Goal: Check status: Check status

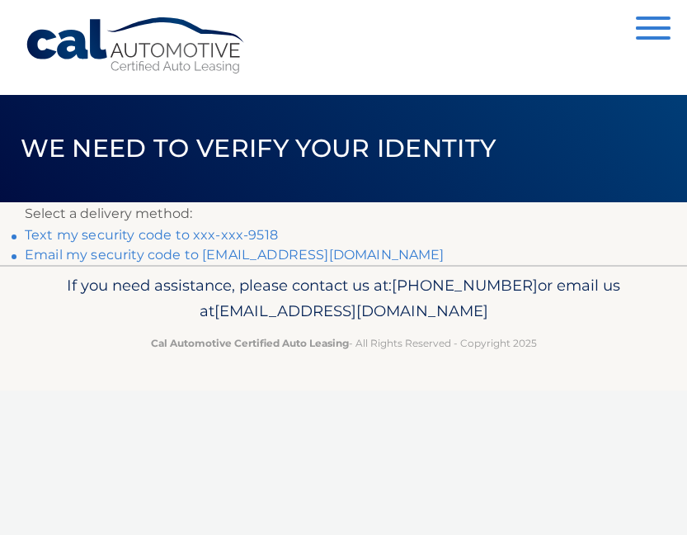
click at [244, 235] on link "Text my security code to xxx-xxx-9518" at bounding box center [151, 235] width 253 height 16
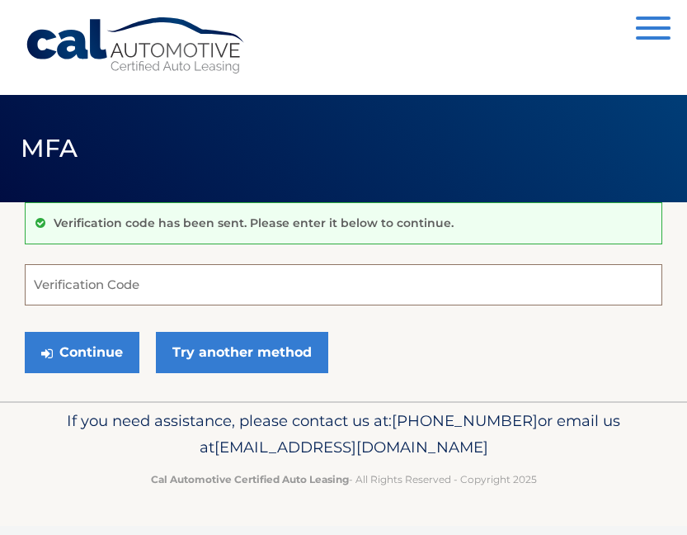
click at [204, 277] on input "Verification Code" at bounding box center [344, 284] width 638 height 41
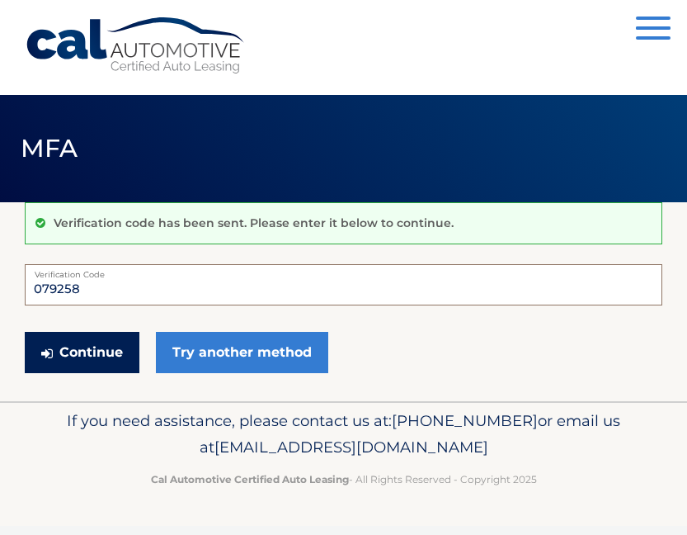
type input "079258"
click at [95, 358] on button "Continue" at bounding box center [82, 352] width 115 height 41
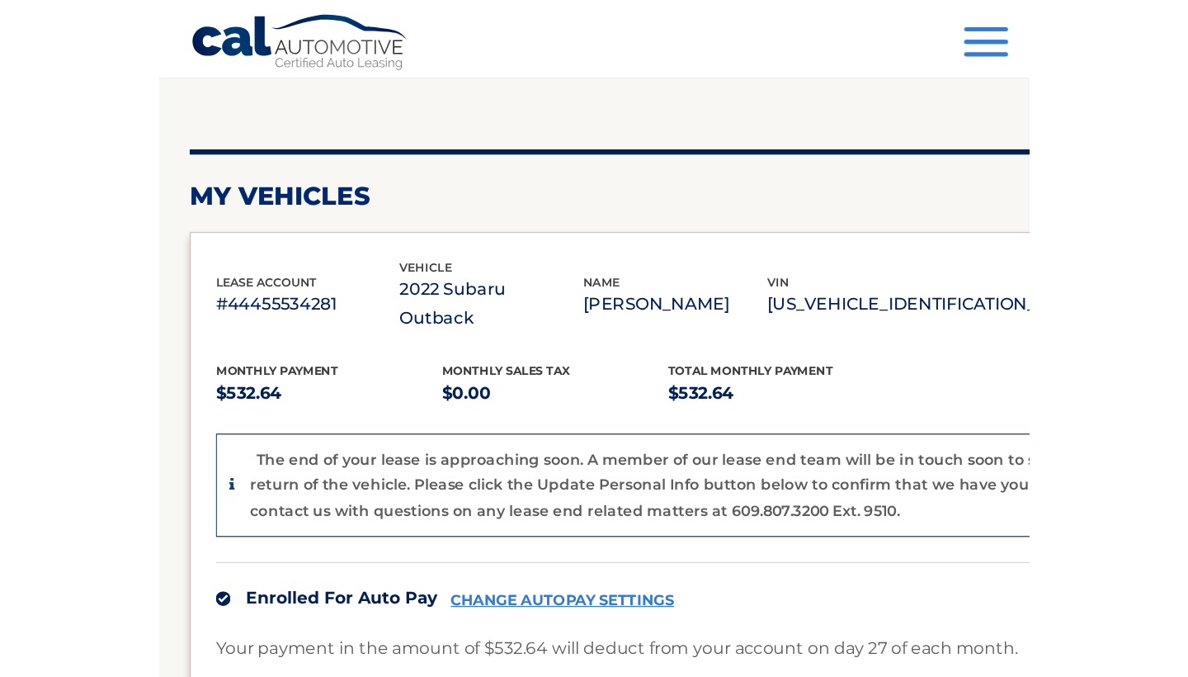
scroll to position [158, 0]
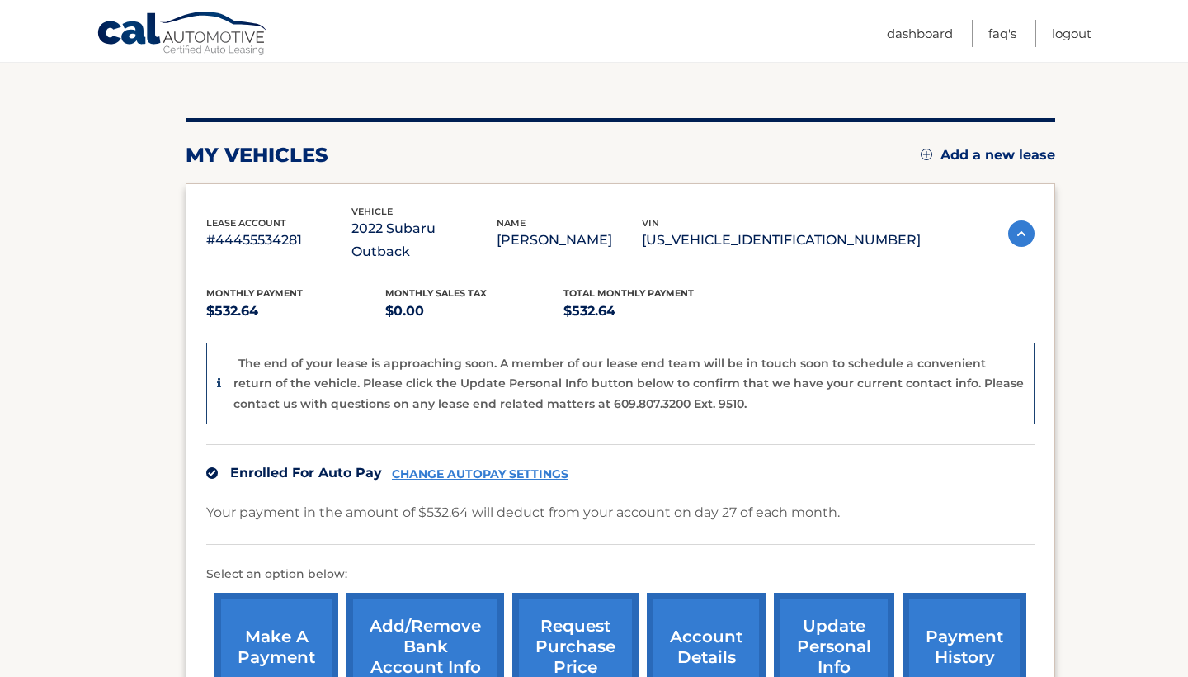
click at [357, 28] on nav "Menu Dashboard FAQ's Logout" at bounding box center [712, 31] width 759 height 62
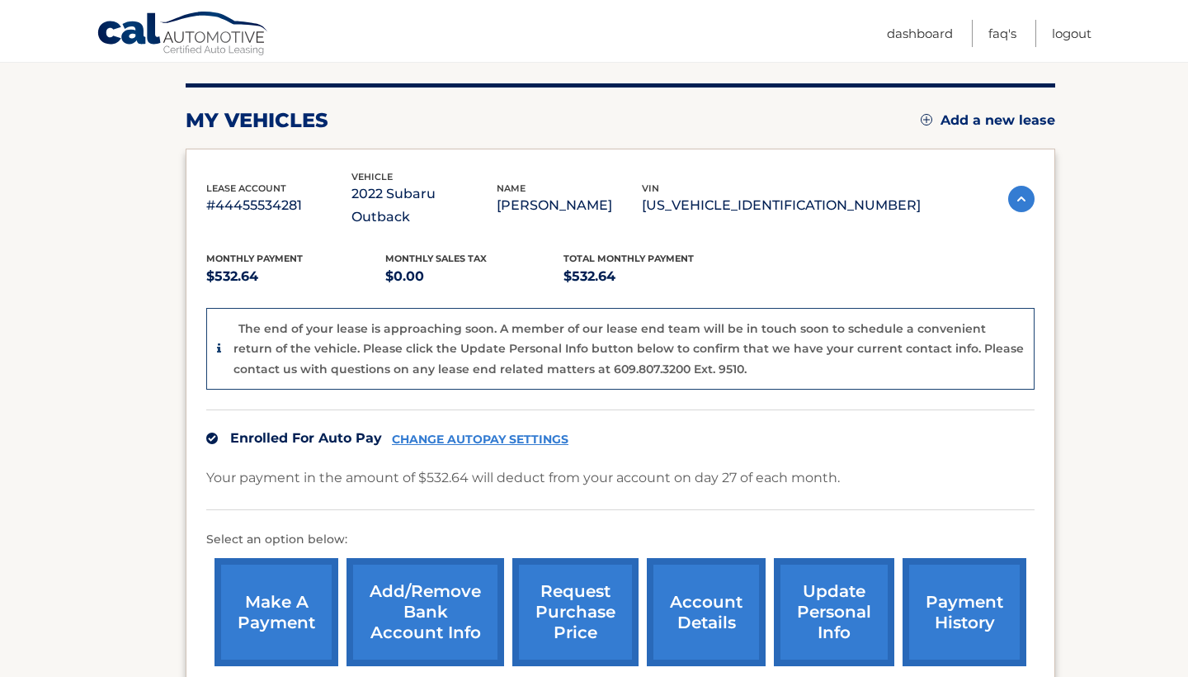
scroll to position [197, 0]
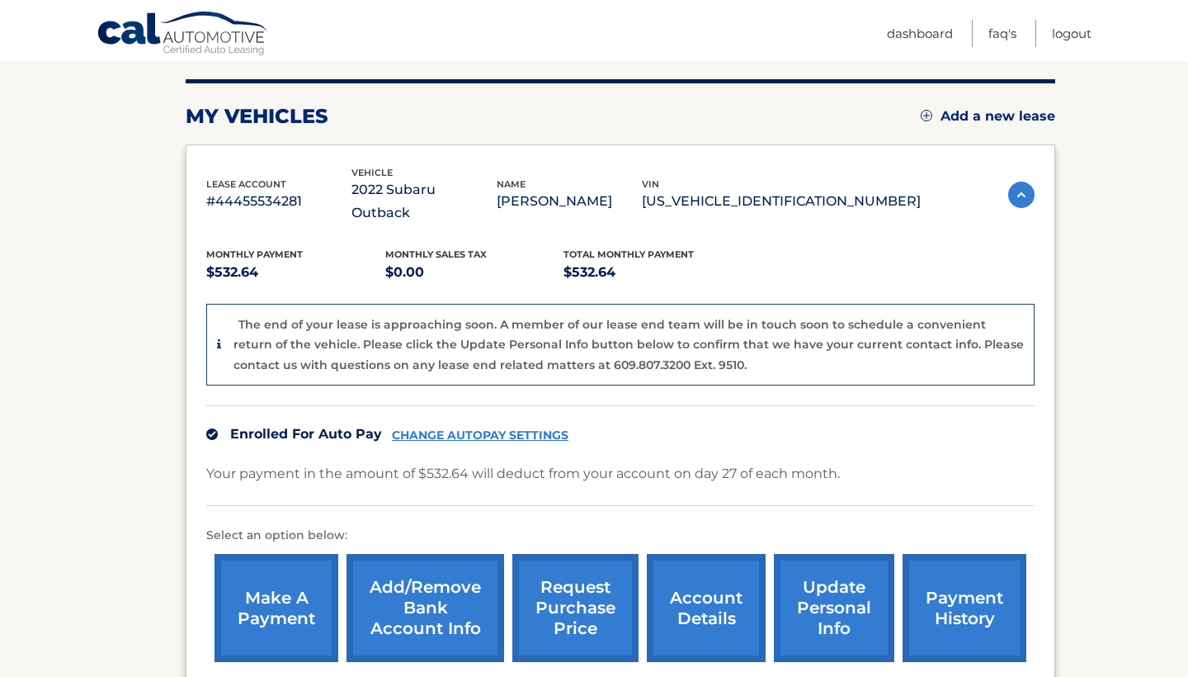
click at [687, 534] on link "account details" at bounding box center [706, 608] width 119 height 108
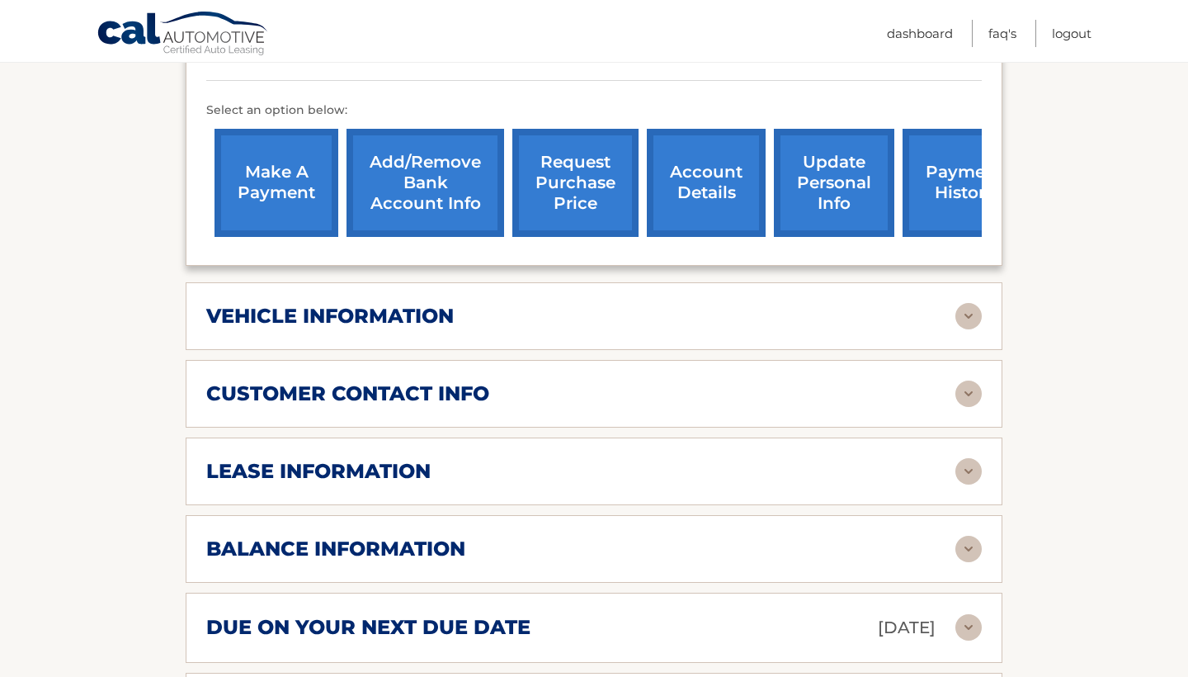
scroll to position [565, 0]
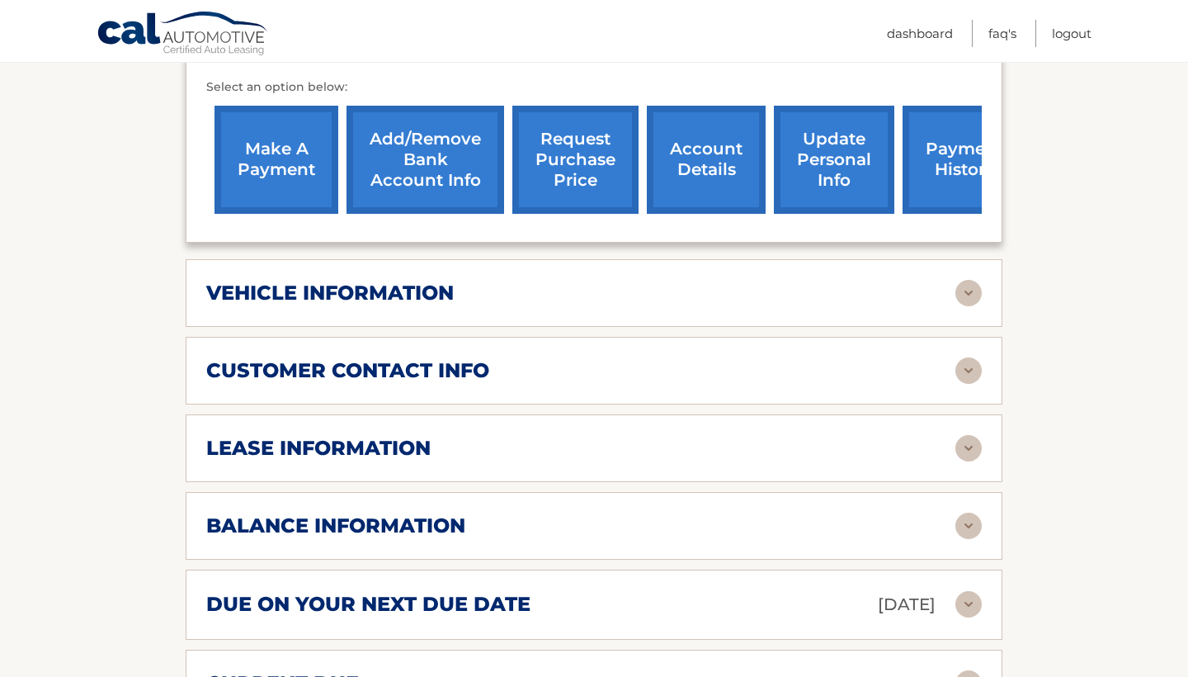
click at [549, 436] on div "lease information" at bounding box center [580, 448] width 749 height 25
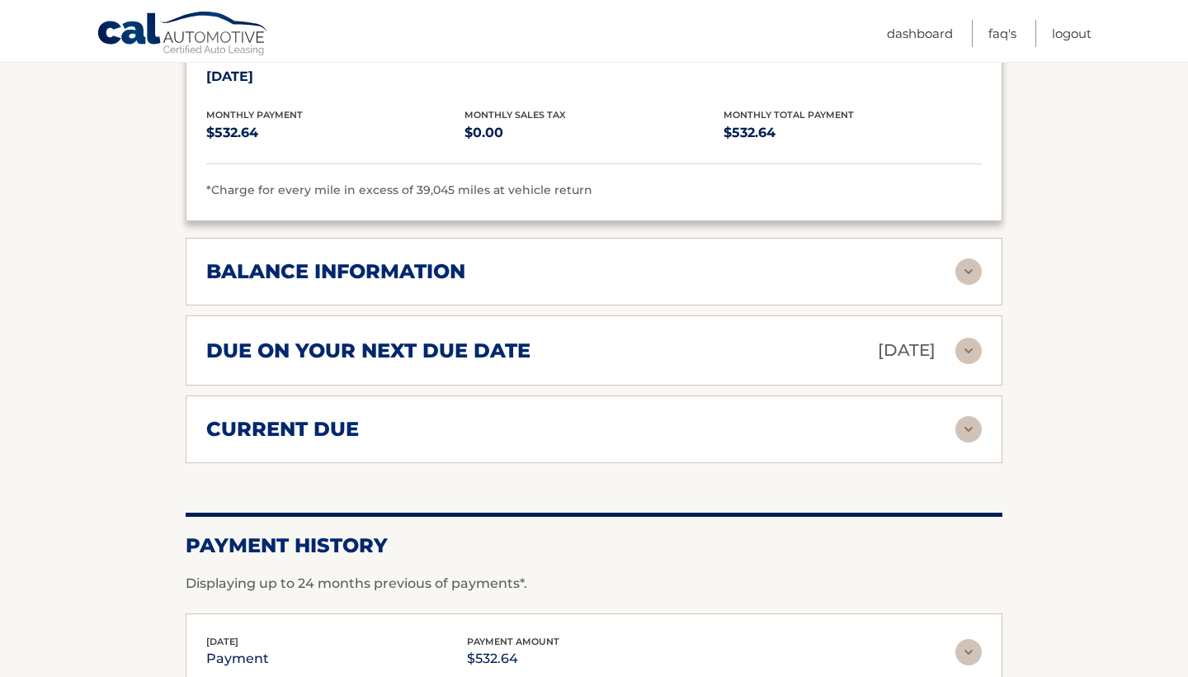
scroll to position [1126, 0]
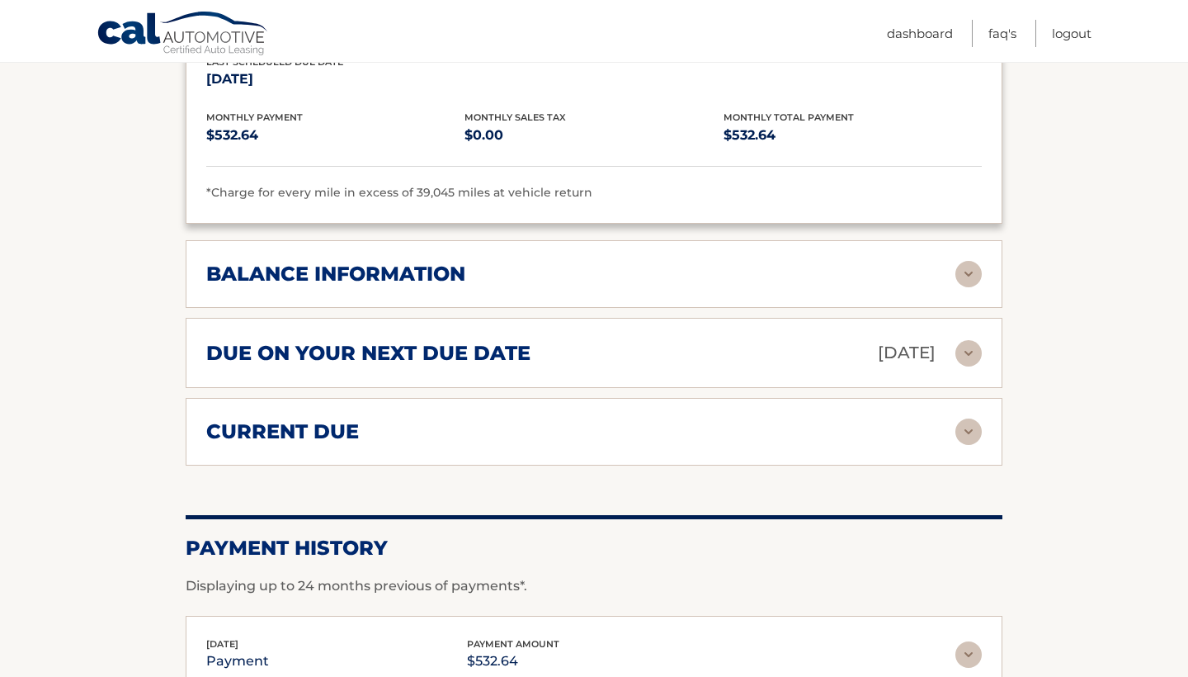
click at [963, 418] on img at bounding box center [969, 431] width 26 height 26
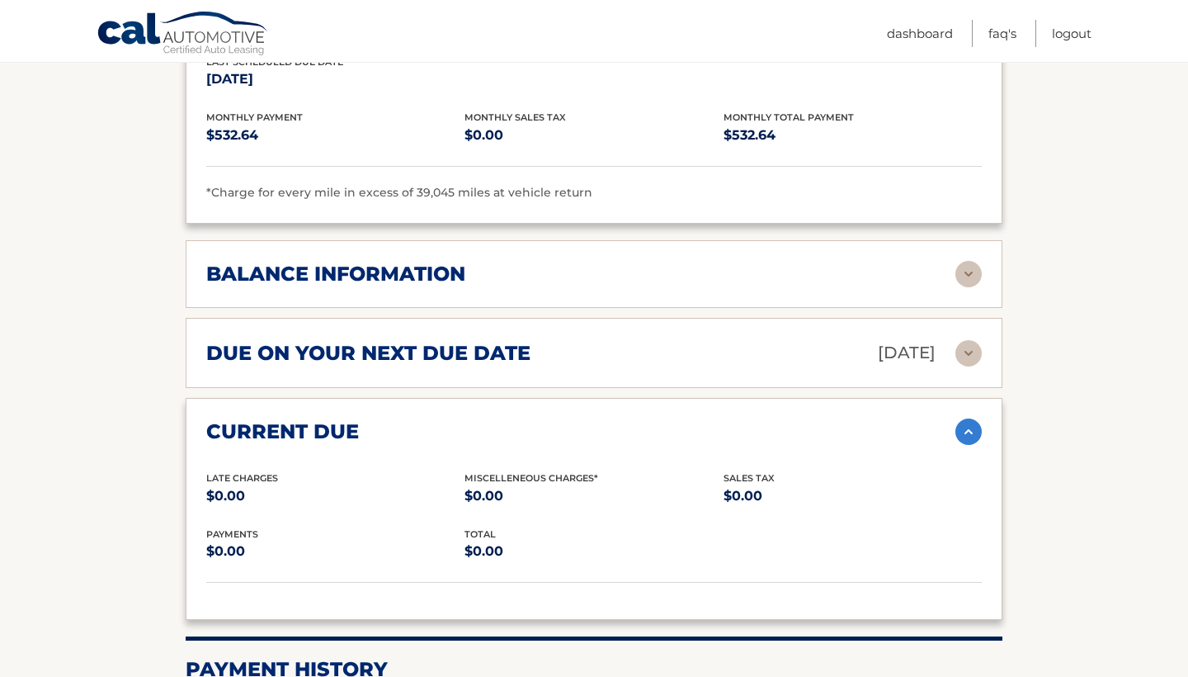
click at [967, 340] on img at bounding box center [969, 353] width 26 height 26
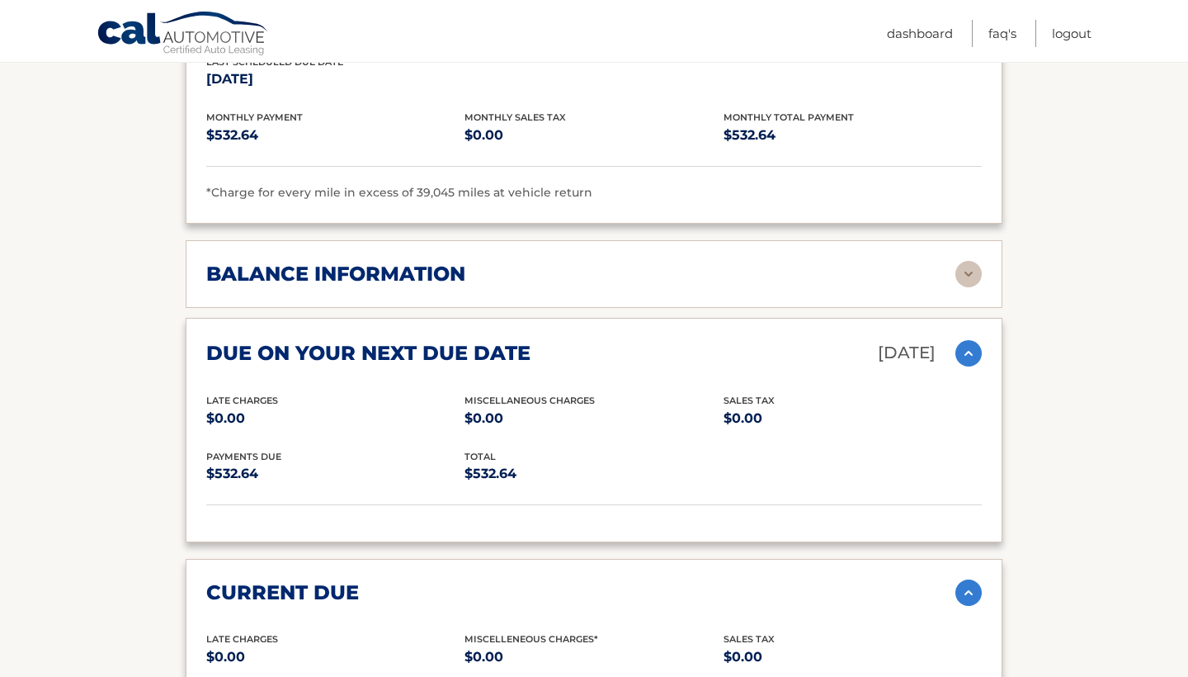
click at [973, 261] on img at bounding box center [969, 274] width 26 height 26
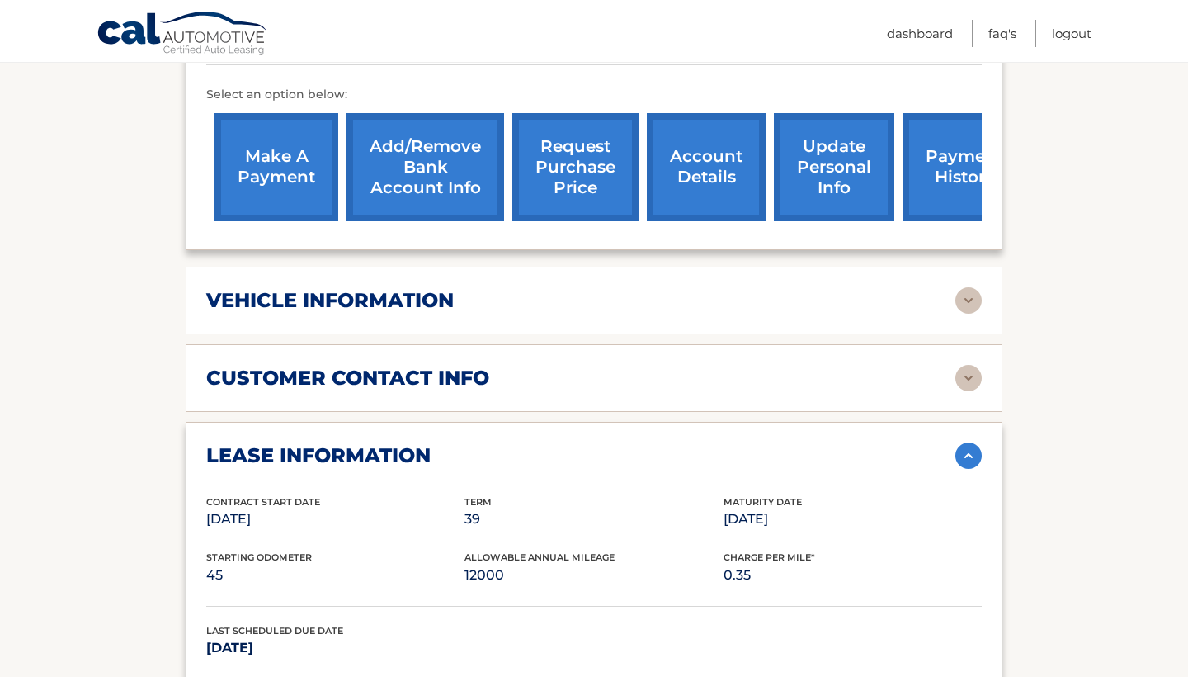
scroll to position [548, 0]
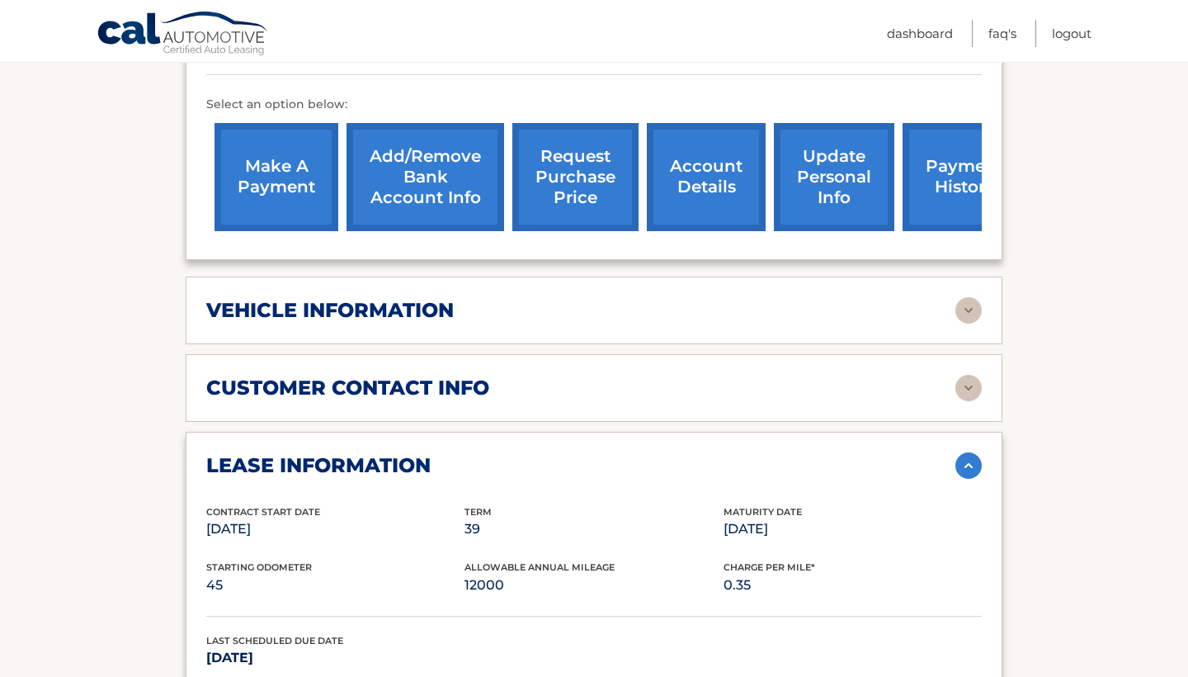
click at [973, 297] on img at bounding box center [969, 310] width 26 height 26
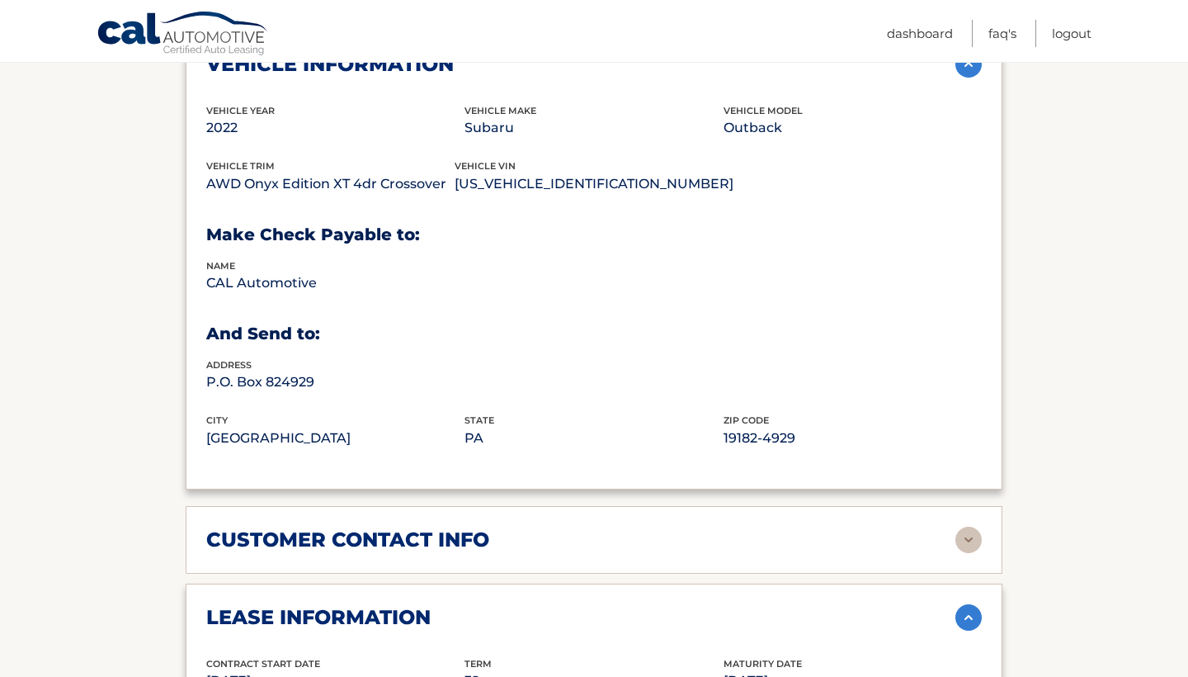
scroll to position [861, 0]
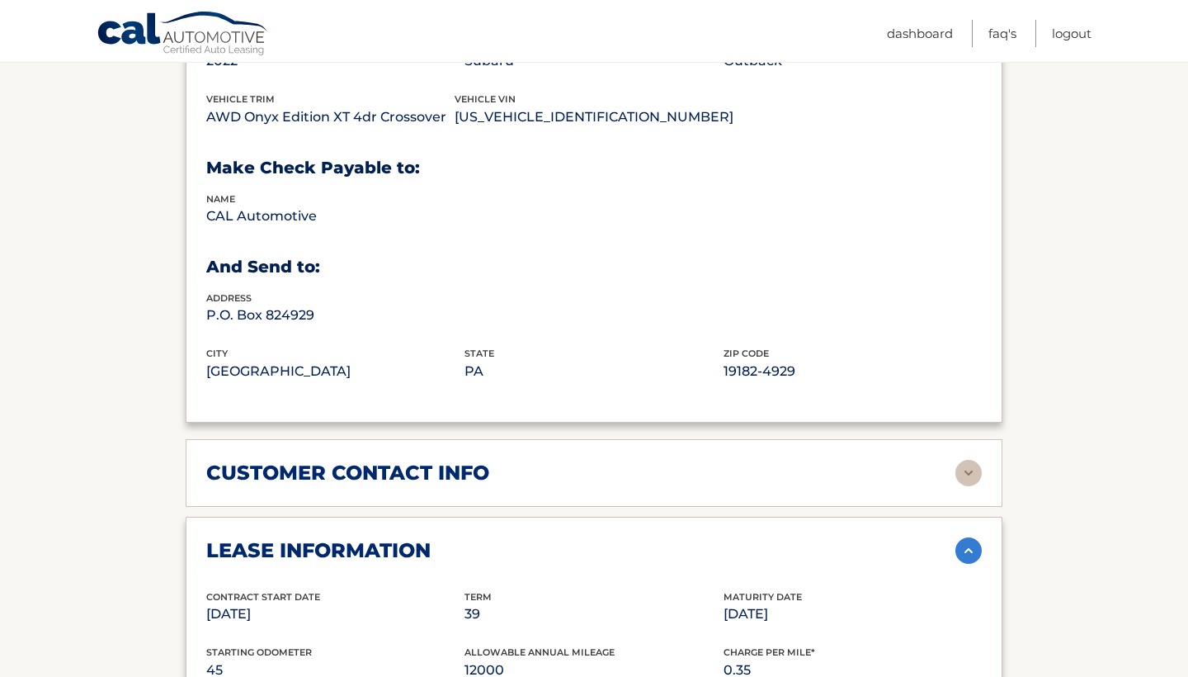
click at [972, 460] on img at bounding box center [969, 473] width 26 height 26
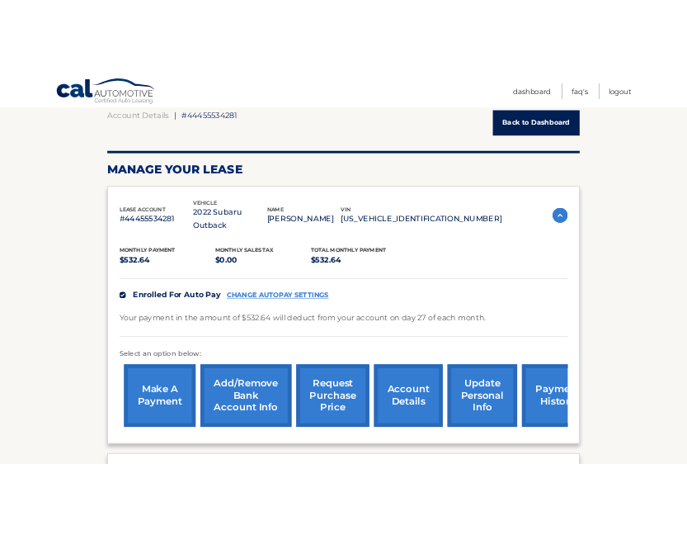
scroll to position [168, 0]
